Goal: Obtain resource: Download file/media

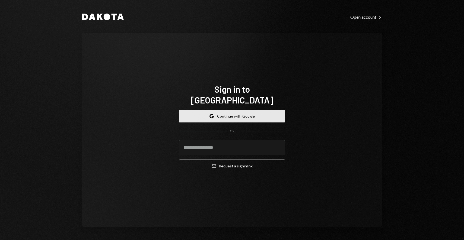
click at [215, 113] on button "Google Continue with Google" at bounding box center [232, 116] width 106 height 13
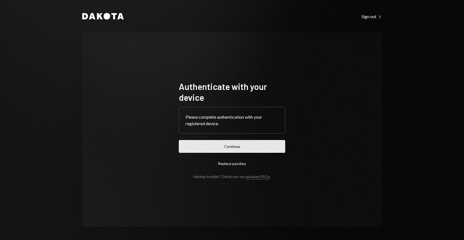
click at [237, 147] on button "Continue" at bounding box center [232, 146] width 106 height 13
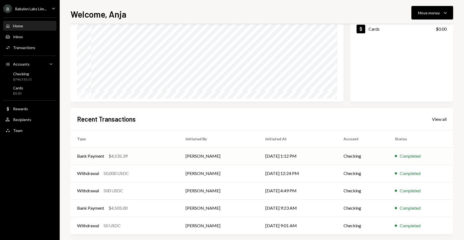
scroll to position [61, 0]
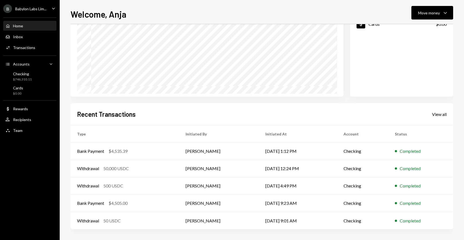
click at [44, 8] on div "Babylon Labs Lim..." at bounding box center [30, 9] width 31 height 5
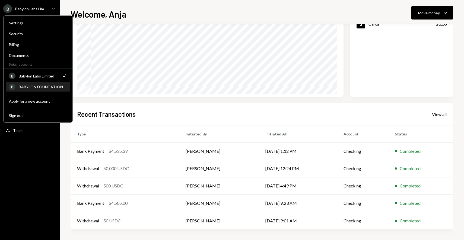
click at [37, 84] on div "B BABYLON FOUNDATION" at bounding box center [38, 86] width 58 height 9
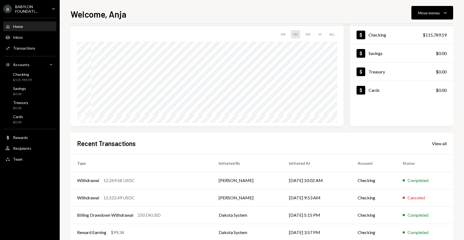
scroll to position [32, 0]
click at [115, 178] on div "12,269.58 USDC" at bounding box center [118, 180] width 31 height 7
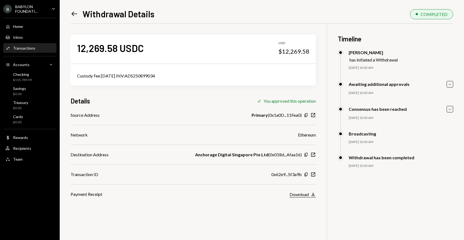
click at [309, 196] on button "Download Download" at bounding box center [302, 195] width 26 height 6
